Goal: Task Accomplishment & Management: Complete application form

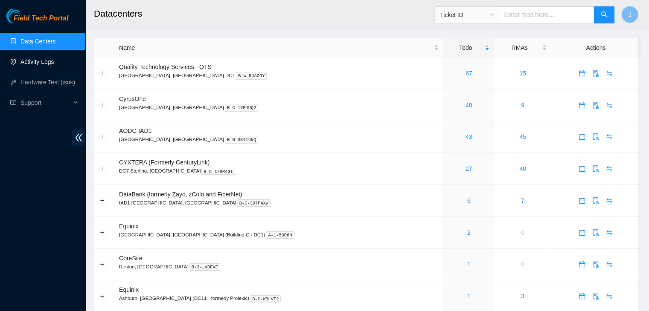
click at [48, 58] on link "Activity Logs" at bounding box center [37, 61] width 34 height 7
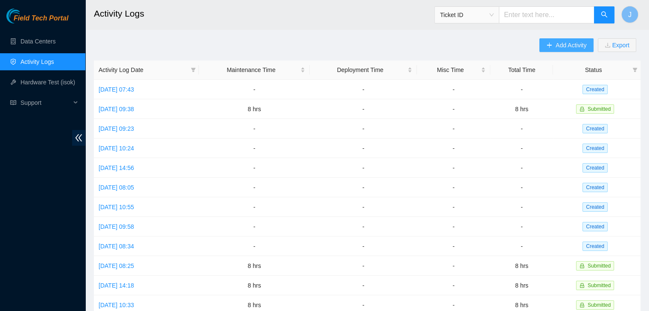
click at [573, 43] on span "Add Activity" at bounding box center [570, 45] width 31 height 9
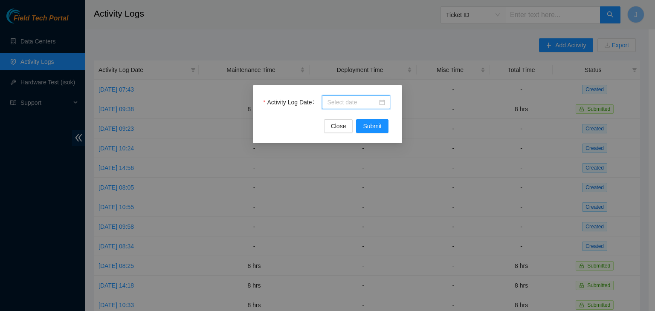
click at [366, 103] on input "Activity Log Date" at bounding box center [352, 102] width 50 height 9
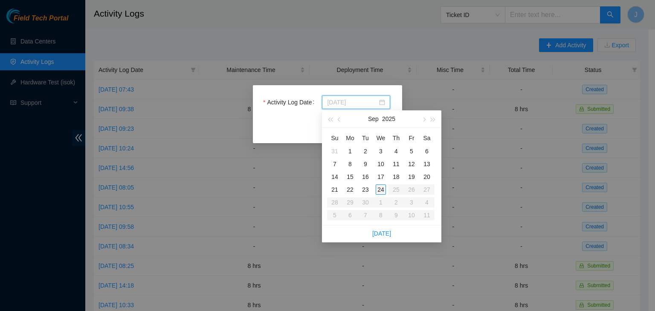
type input "[DATE]"
click at [378, 189] on div "24" at bounding box center [381, 190] width 10 height 10
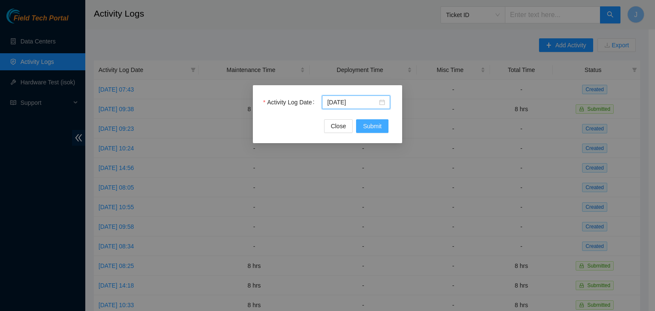
click at [374, 127] on span "Submit" at bounding box center [372, 126] width 19 height 9
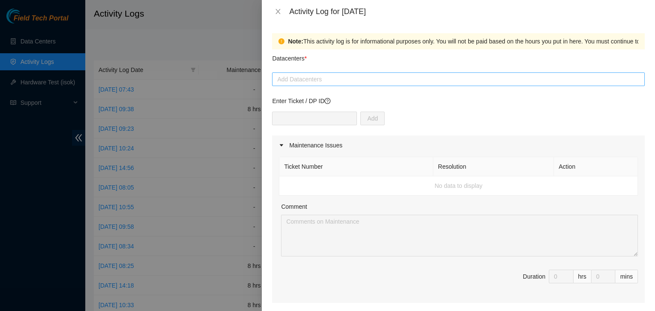
click at [348, 84] on div at bounding box center [458, 79] width 369 height 10
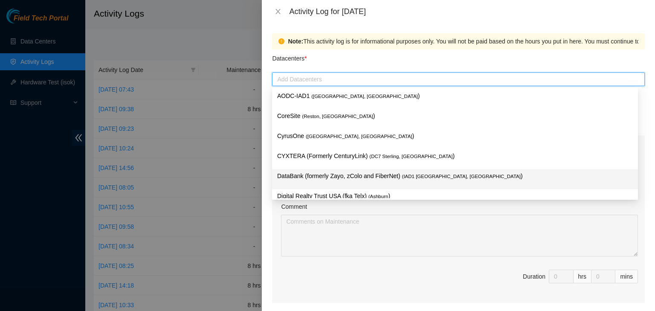
click at [341, 178] on p "DataBank (formerly Zayo, zColo and FiberNet) ( IAD1 [GEOGRAPHIC_DATA], [GEOGRAP…" at bounding box center [455, 176] width 356 height 10
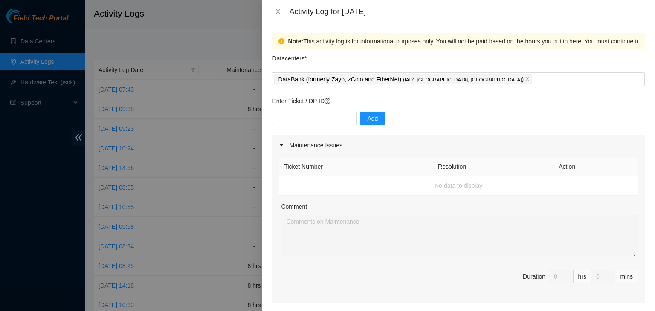
scroll to position [56, 0]
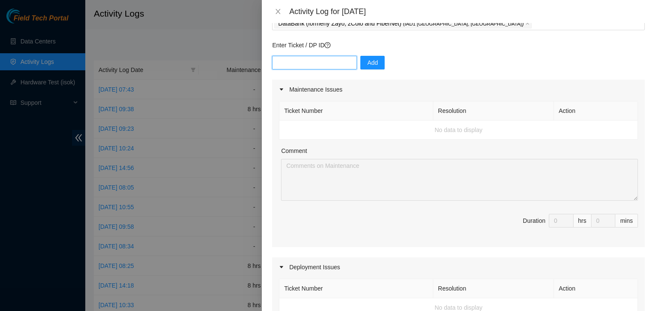
click at [317, 64] on input "text" at bounding box center [314, 63] width 85 height 14
type input "DP81248"
click at [377, 151] on div "Comment" at bounding box center [459, 152] width 357 height 13
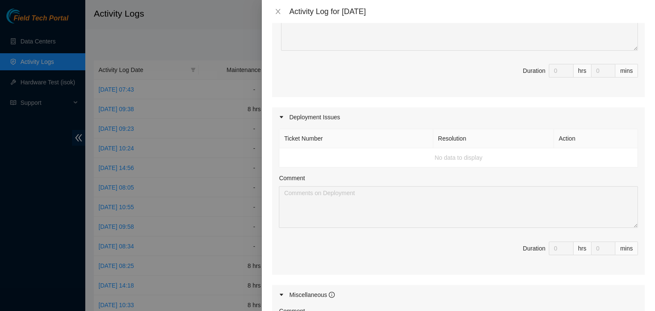
scroll to position [206, 0]
click at [367, 159] on td "No data to display" at bounding box center [458, 157] width 359 height 19
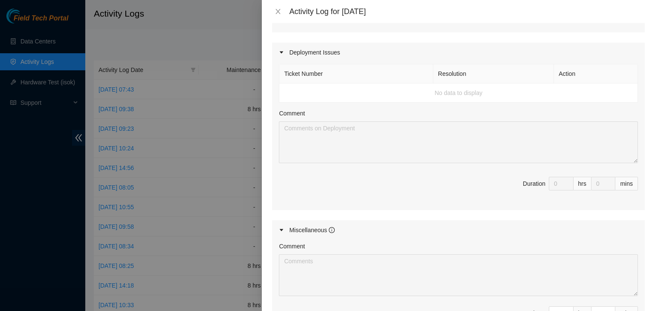
scroll to position [273, 0]
click at [334, 46] on div "Deployment Issues" at bounding box center [458, 51] width 373 height 20
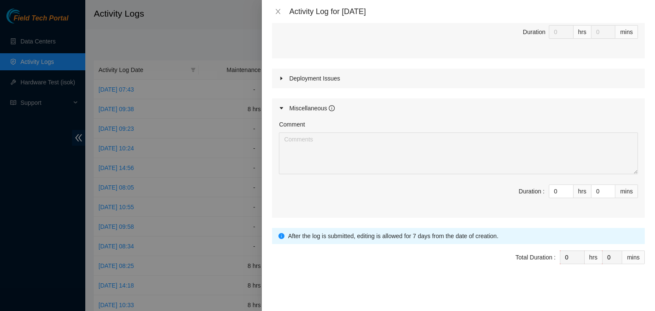
scroll to position [243, 0]
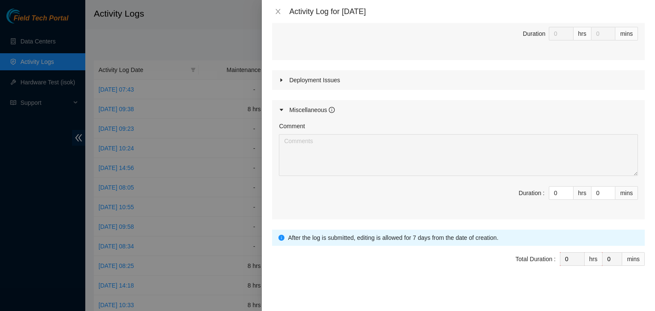
click at [285, 109] on div at bounding box center [284, 109] width 10 height 9
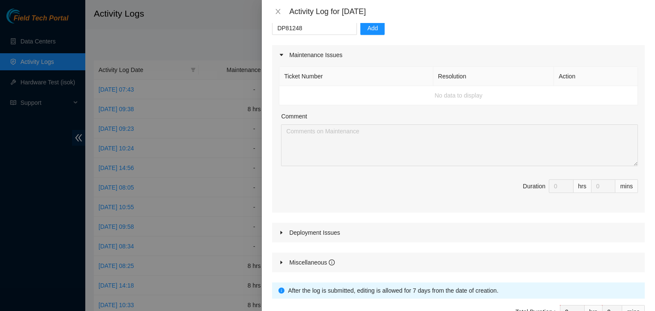
scroll to position [90, 0]
click at [283, 59] on div at bounding box center [284, 55] width 10 height 9
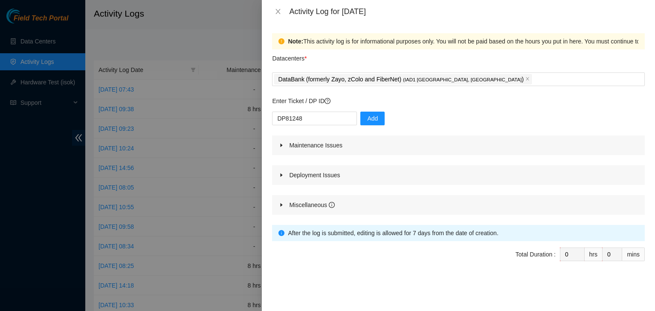
scroll to position [0, 0]
click at [368, 112] on button "Add" at bounding box center [372, 119] width 24 height 14
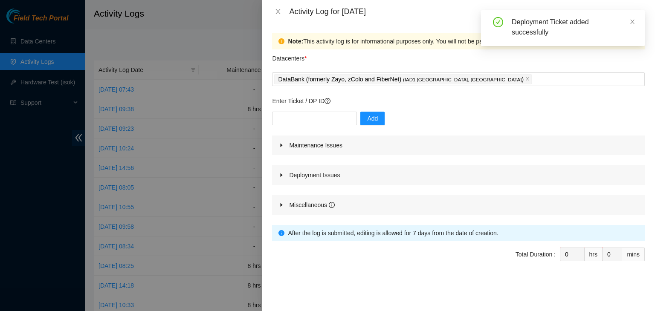
click at [286, 174] on div at bounding box center [284, 175] width 10 height 9
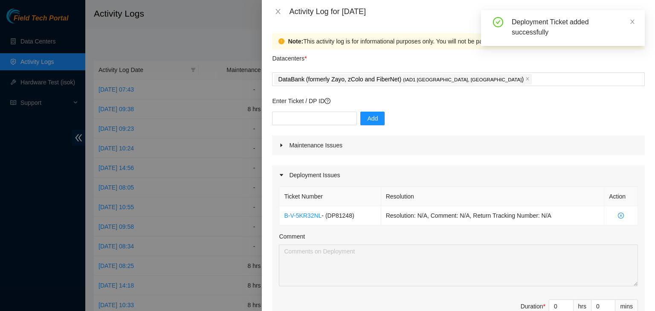
scroll to position [49, 0]
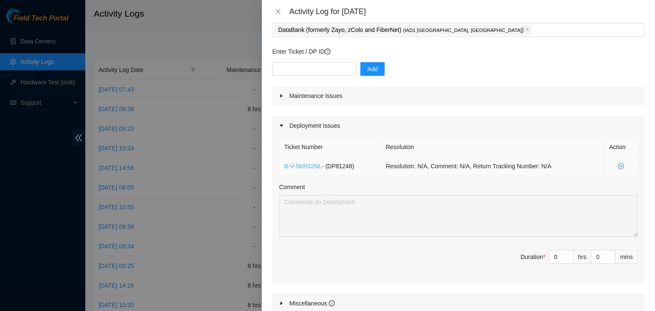
click at [302, 166] on link "B-V-5KR32NL" at bounding box center [303, 166] width 38 height 7
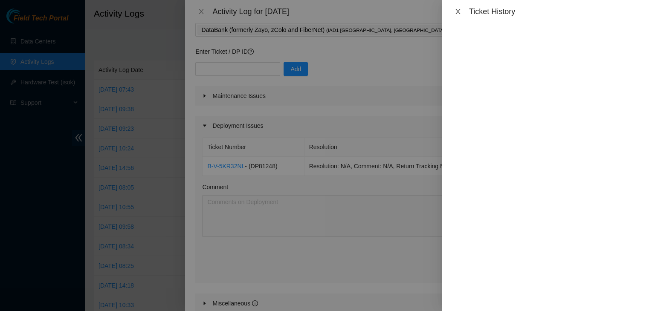
click at [461, 10] on icon "close" at bounding box center [458, 11] width 7 height 7
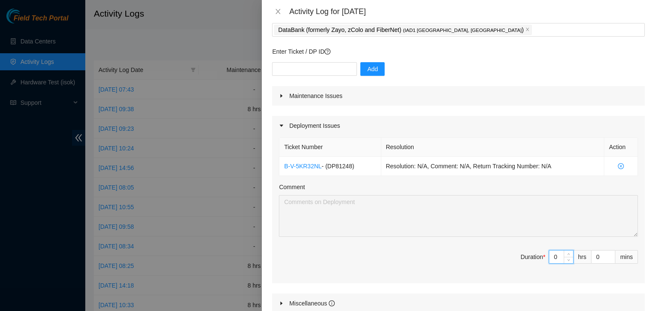
click at [552, 259] on input "0" at bounding box center [561, 257] width 24 height 13
type input "9"
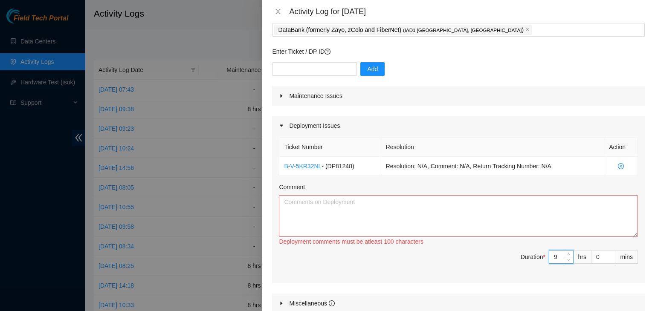
type input "9"
click at [462, 217] on textarea "Comment" at bounding box center [458, 216] width 359 height 42
paste textarea "EOD for [DATE] and [DATE] -Photos uploaded for approval and approved -Relaxed a…"
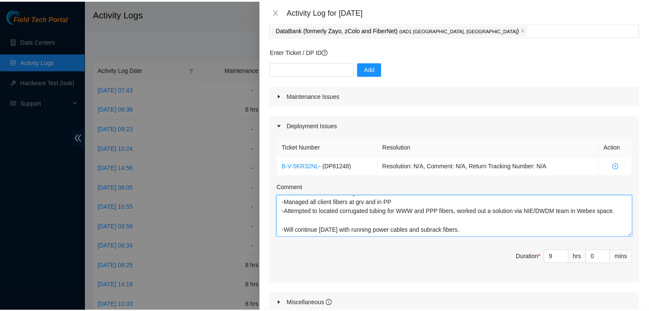
scroll to position [144, 0]
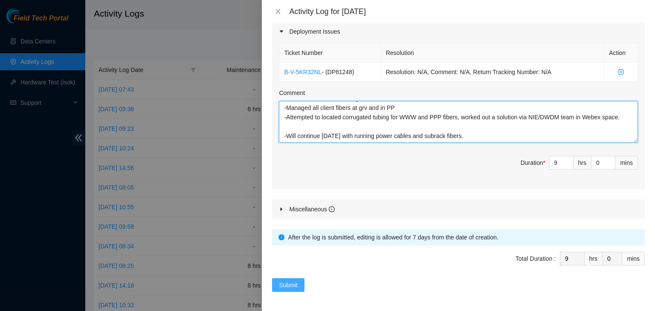
type textarea "EOD for [DATE] and [DATE] -Photos uploaded for approval and approved -Relaxed a…"
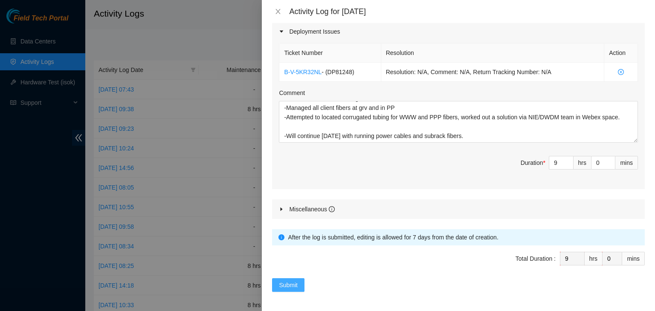
click at [300, 284] on button "Submit" at bounding box center [288, 286] width 32 height 14
